Goal: Task Accomplishment & Management: Use online tool/utility

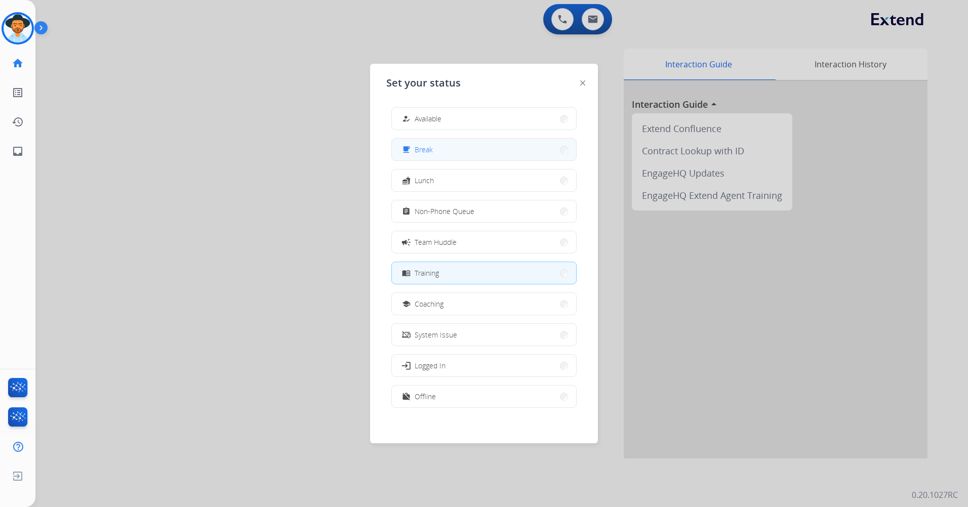
click at [468, 151] on button "free_breakfast Break" at bounding box center [484, 150] width 184 height 22
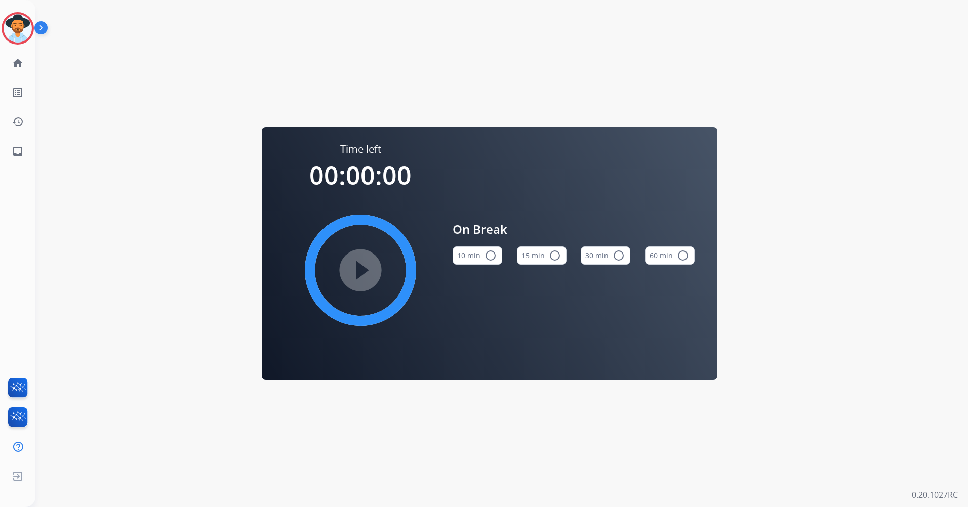
click at [554, 258] on mat-icon "radio_button_unchecked" at bounding box center [555, 255] width 12 height 12
click at [557, 257] on mat-icon "check_circle" at bounding box center [555, 255] width 12 height 12
click at [17, 28] on img at bounding box center [18, 28] width 28 height 28
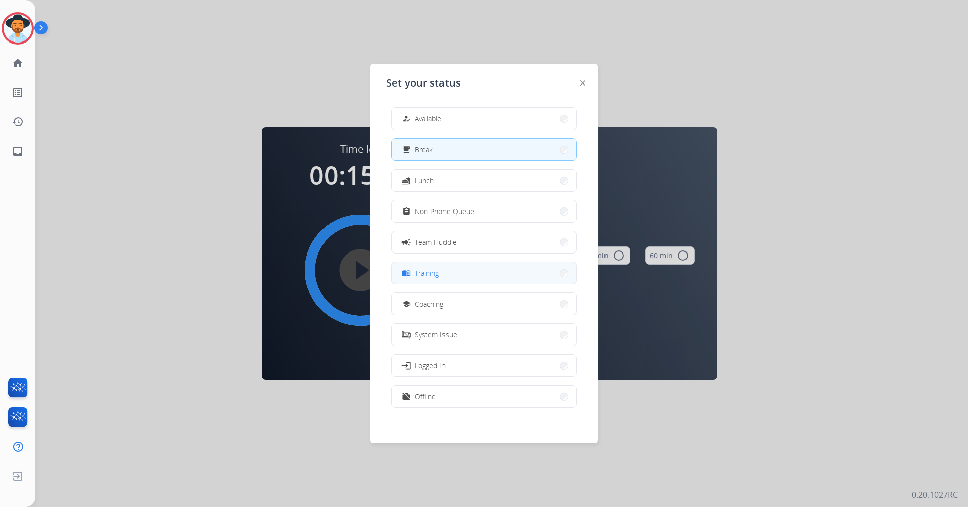
click at [488, 280] on button "menu_book Training" at bounding box center [484, 273] width 184 height 22
